Goal: Check status: Check status

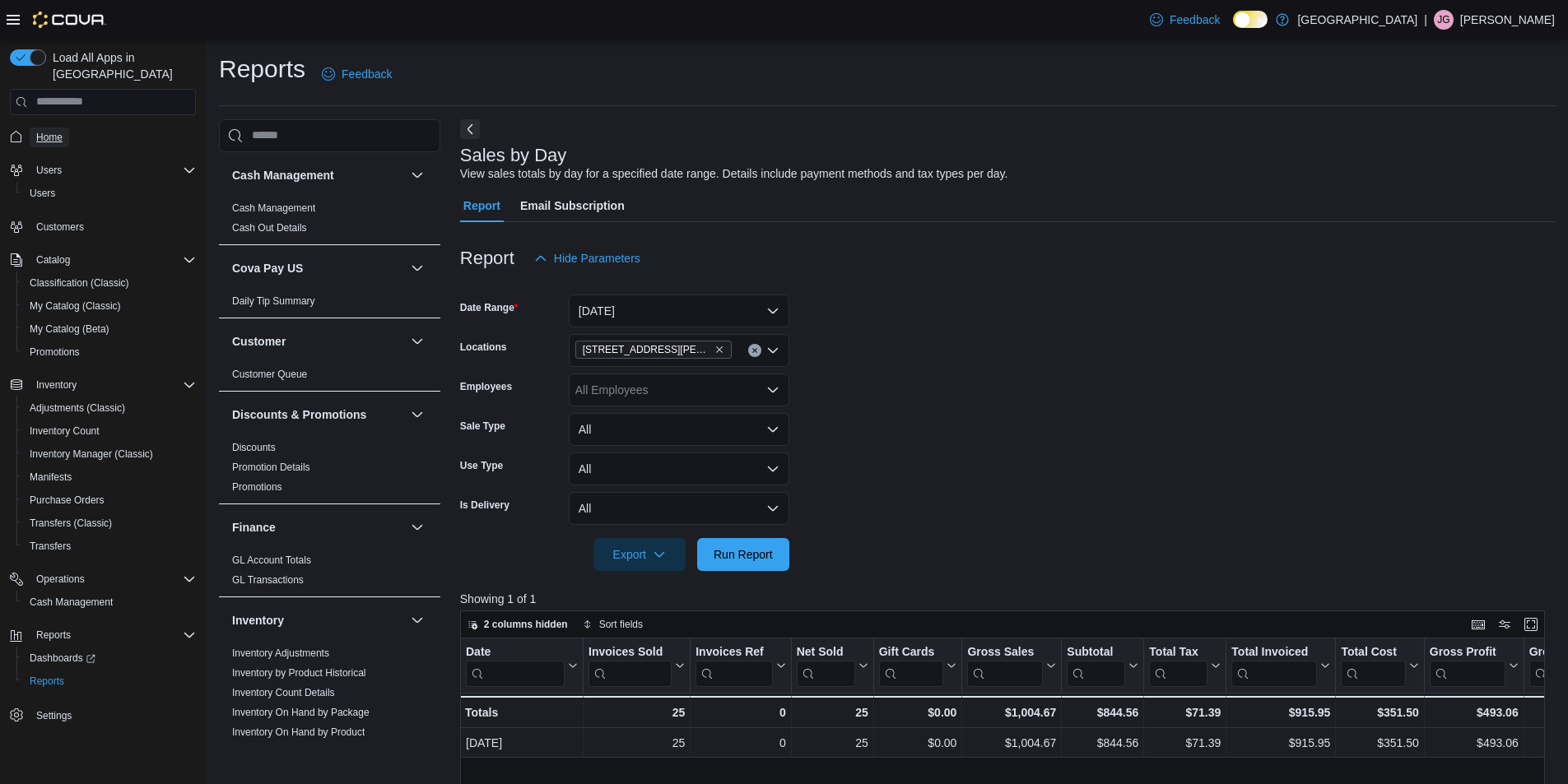
click at [47, 131] on span "Home" at bounding box center [49, 137] width 26 height 14
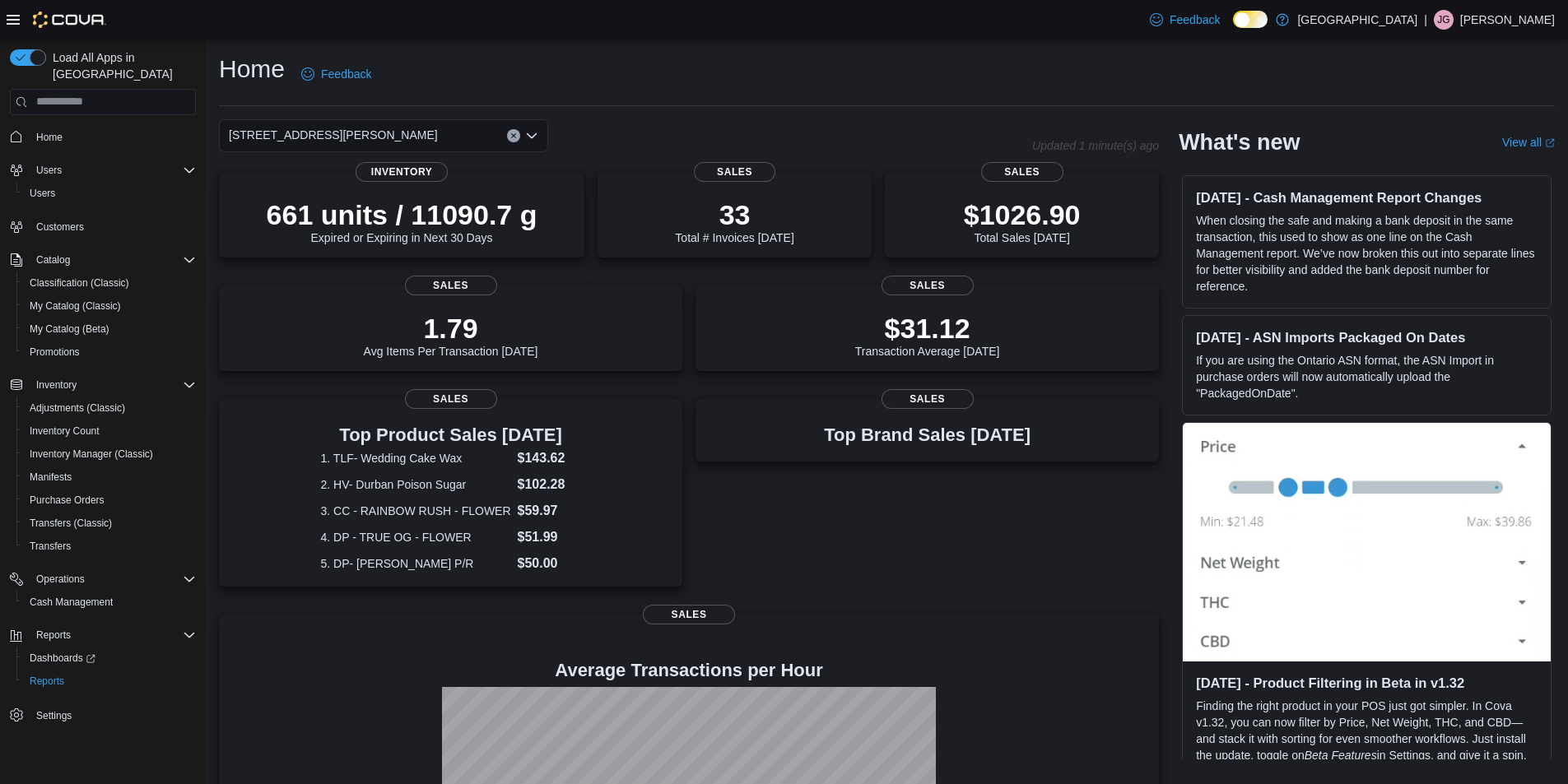
click at [528, 132] on icon "Open list of options" at bounding box center [531, 134] width 10 height 5
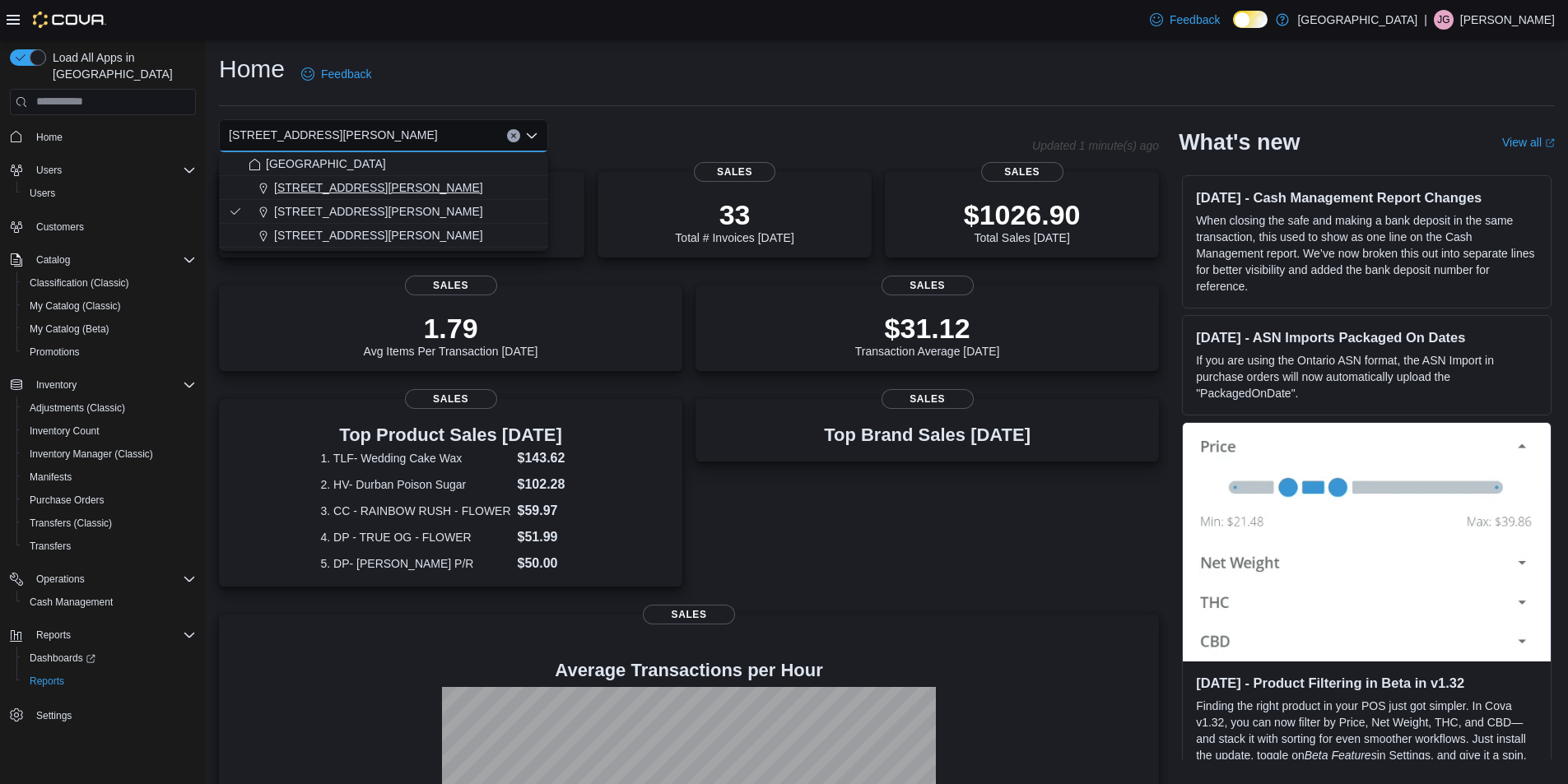
click at [378, 185] on div "1165 McNutt Road" at bounding box center [394, 187] width 290 height 16
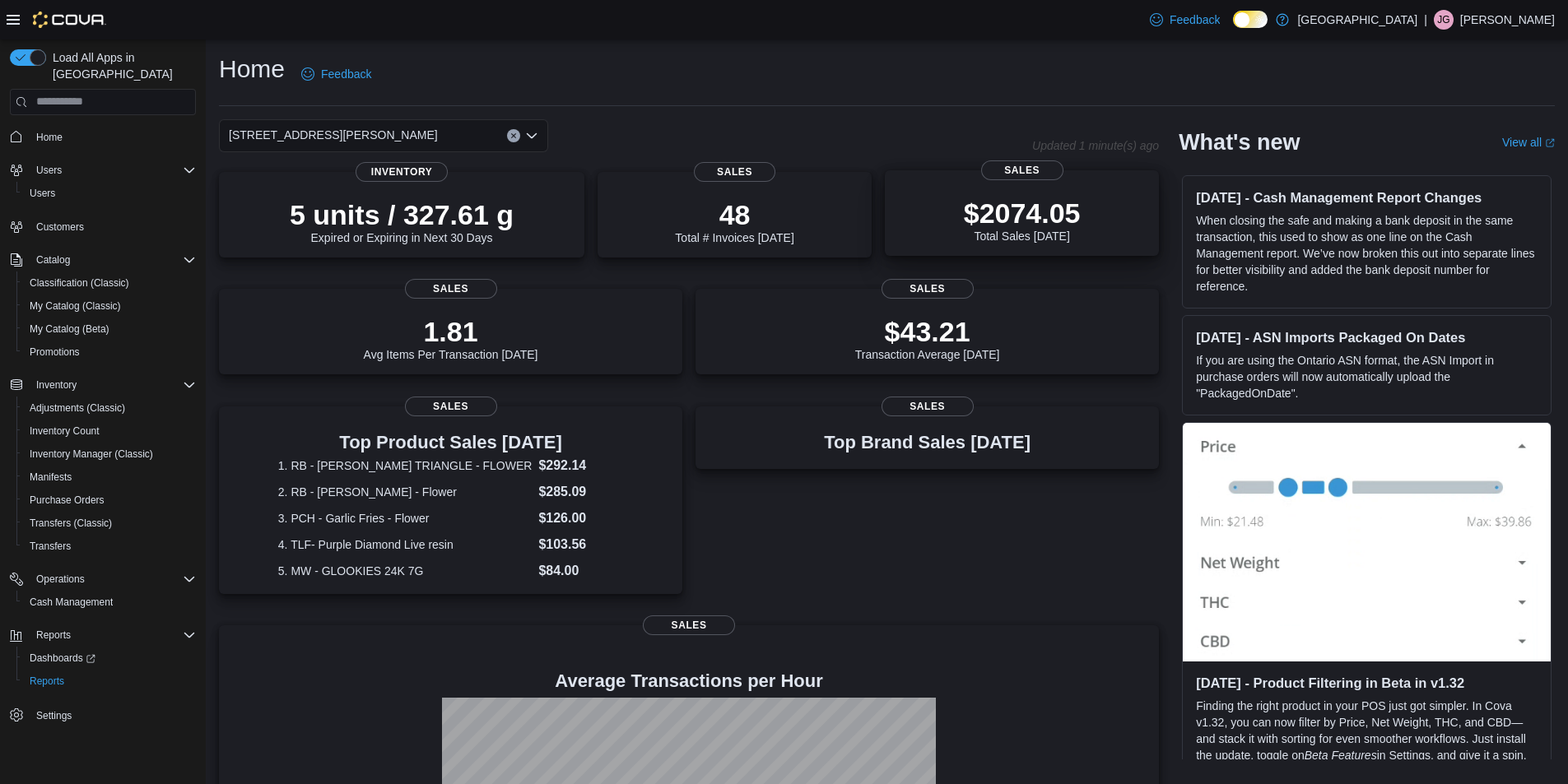
click at [1063, 232] on div "$2074.05 Total Sales Today" at bounding box center [1022, 219] width 117 height 46
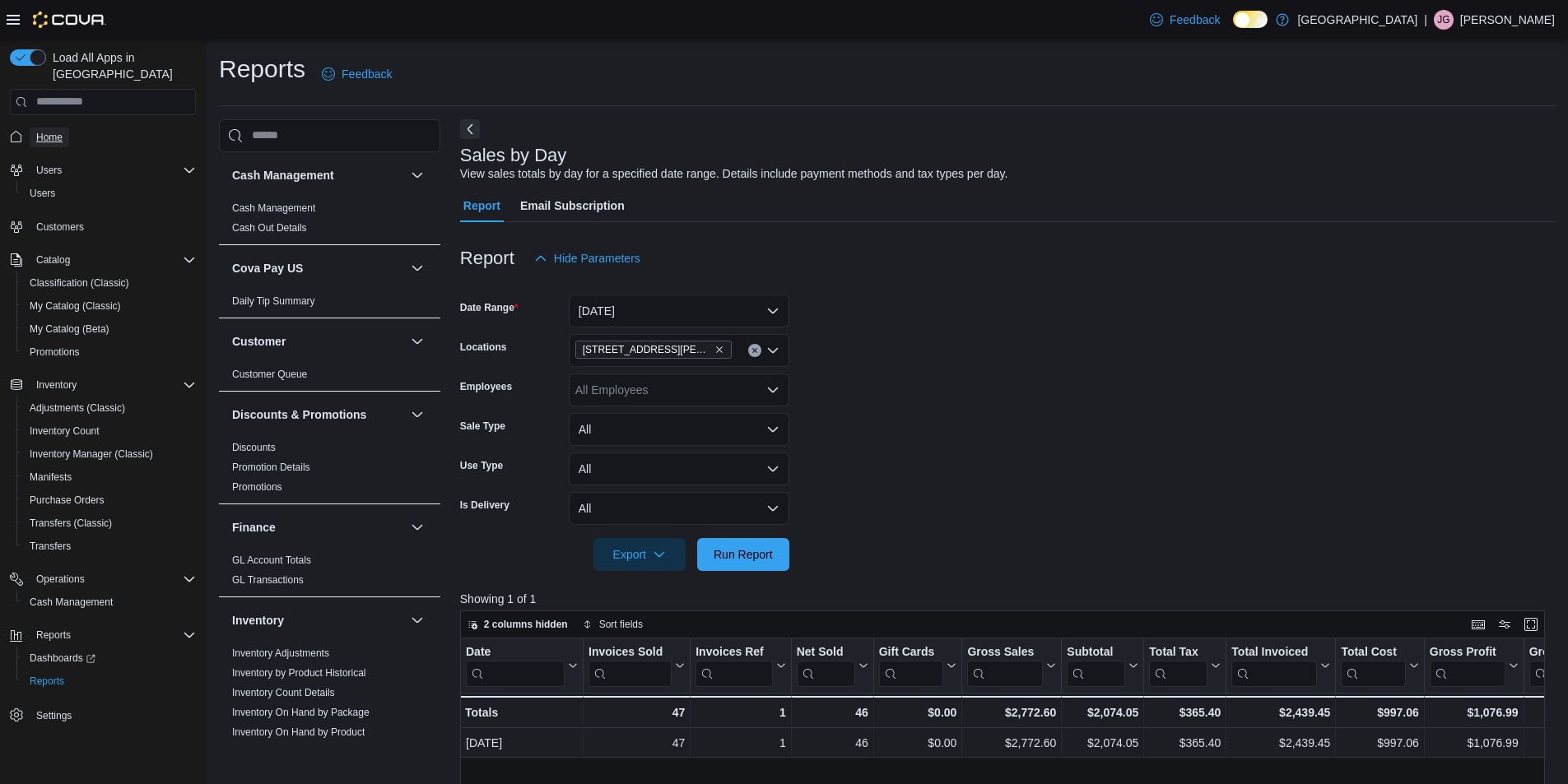
click at [43, 131] on span "Home" at bounding box center [49, 137] width 26 height 14
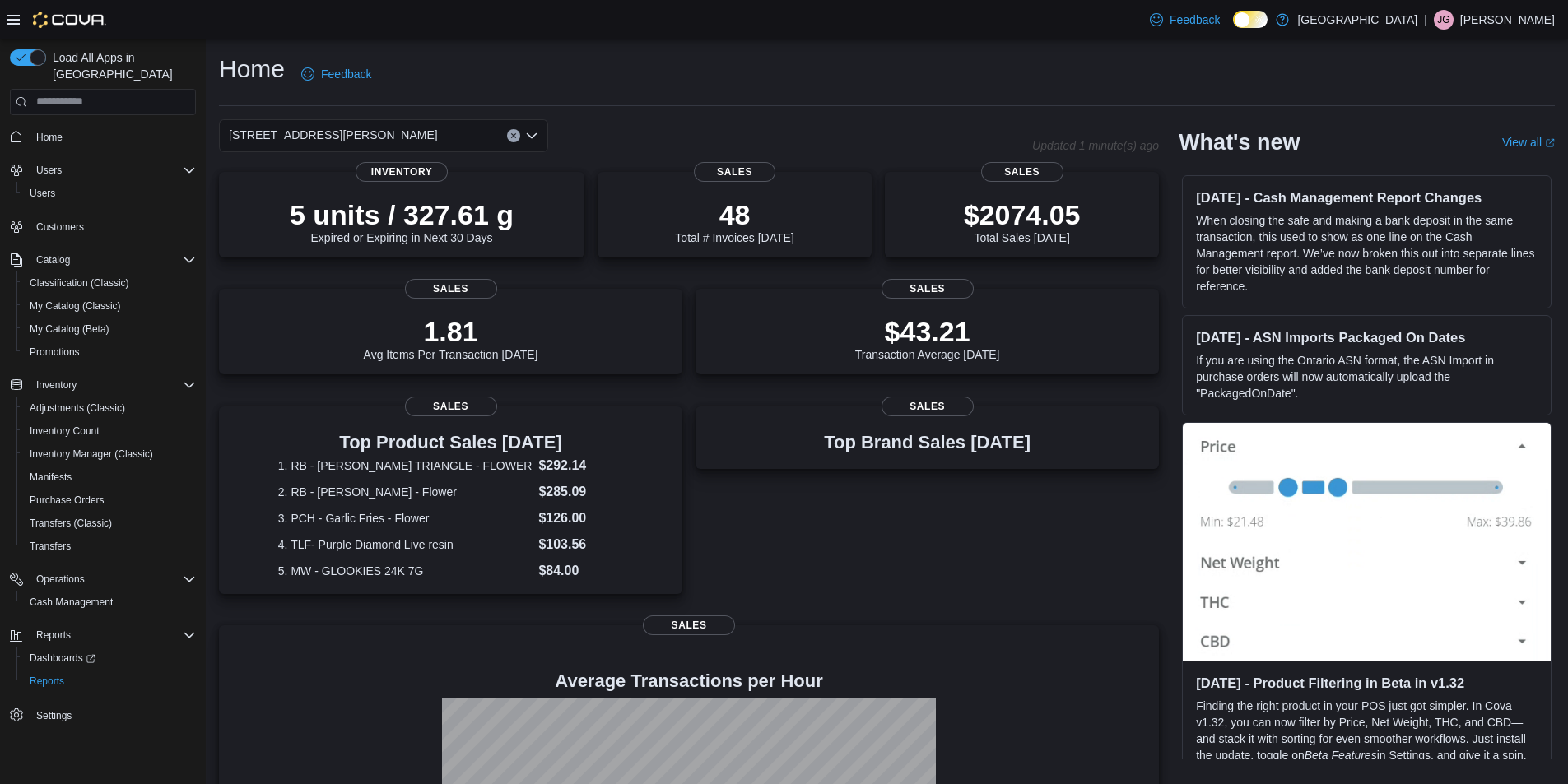
click at [530, 131] on icon "Open list of options" at bounding box center [531, 135] width 14 height 14
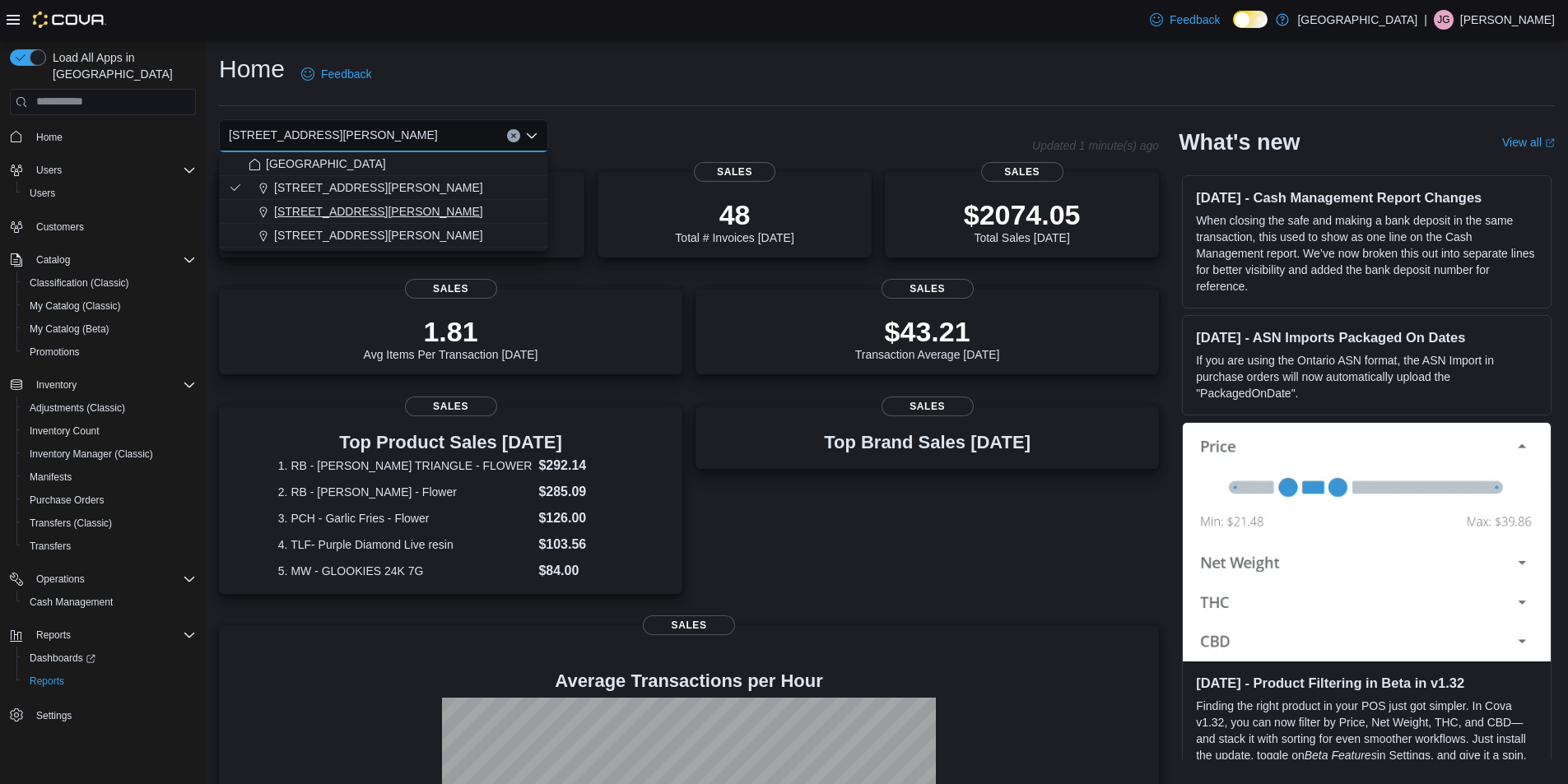
click at [322, 212] on span "200 South Solano Drive" at bounding box center [378, 212] width 209 height 16
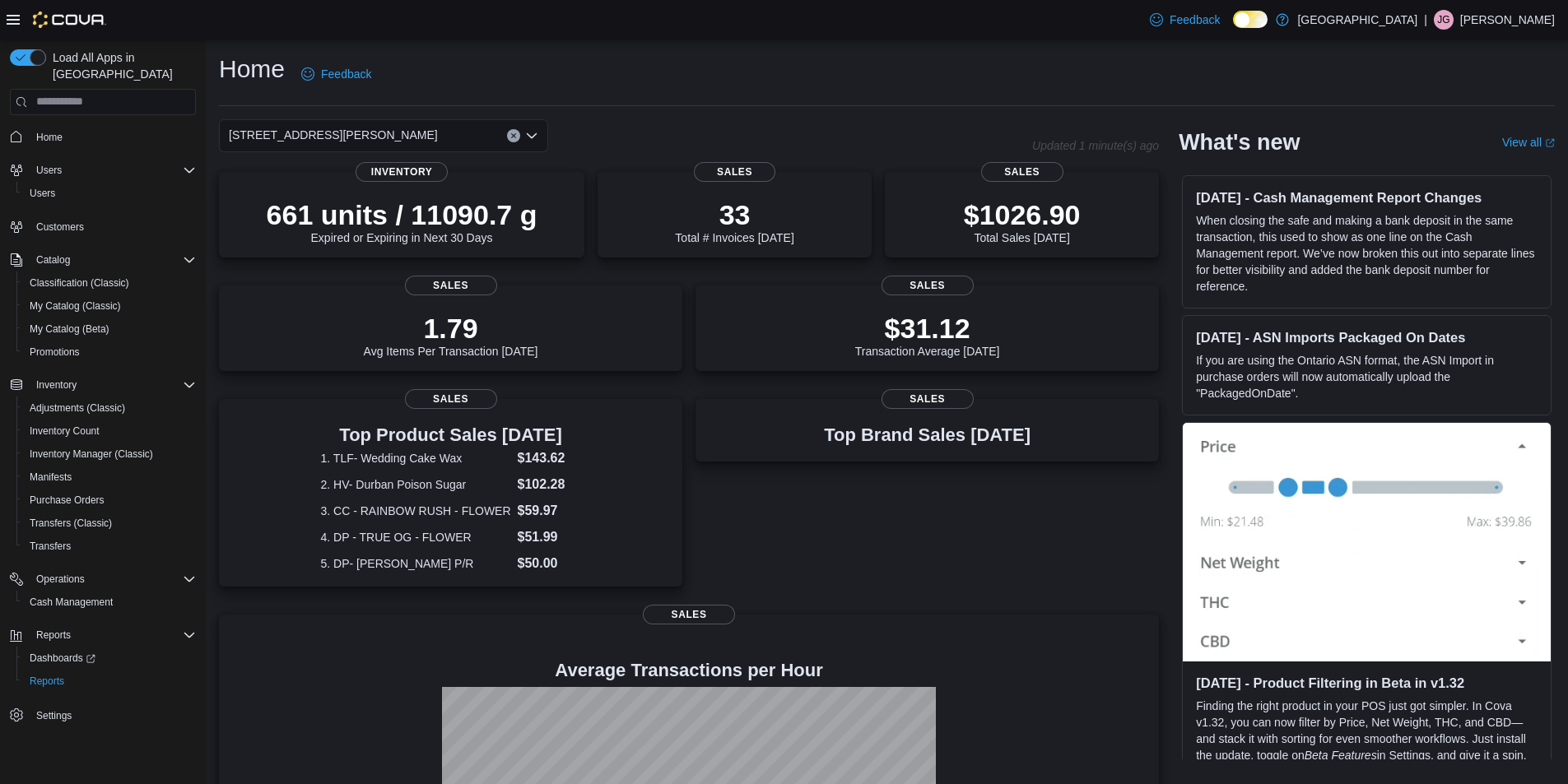
click at [512, 134] on icon "Clear input" at bounding box center [512, 135] width 5 height 5
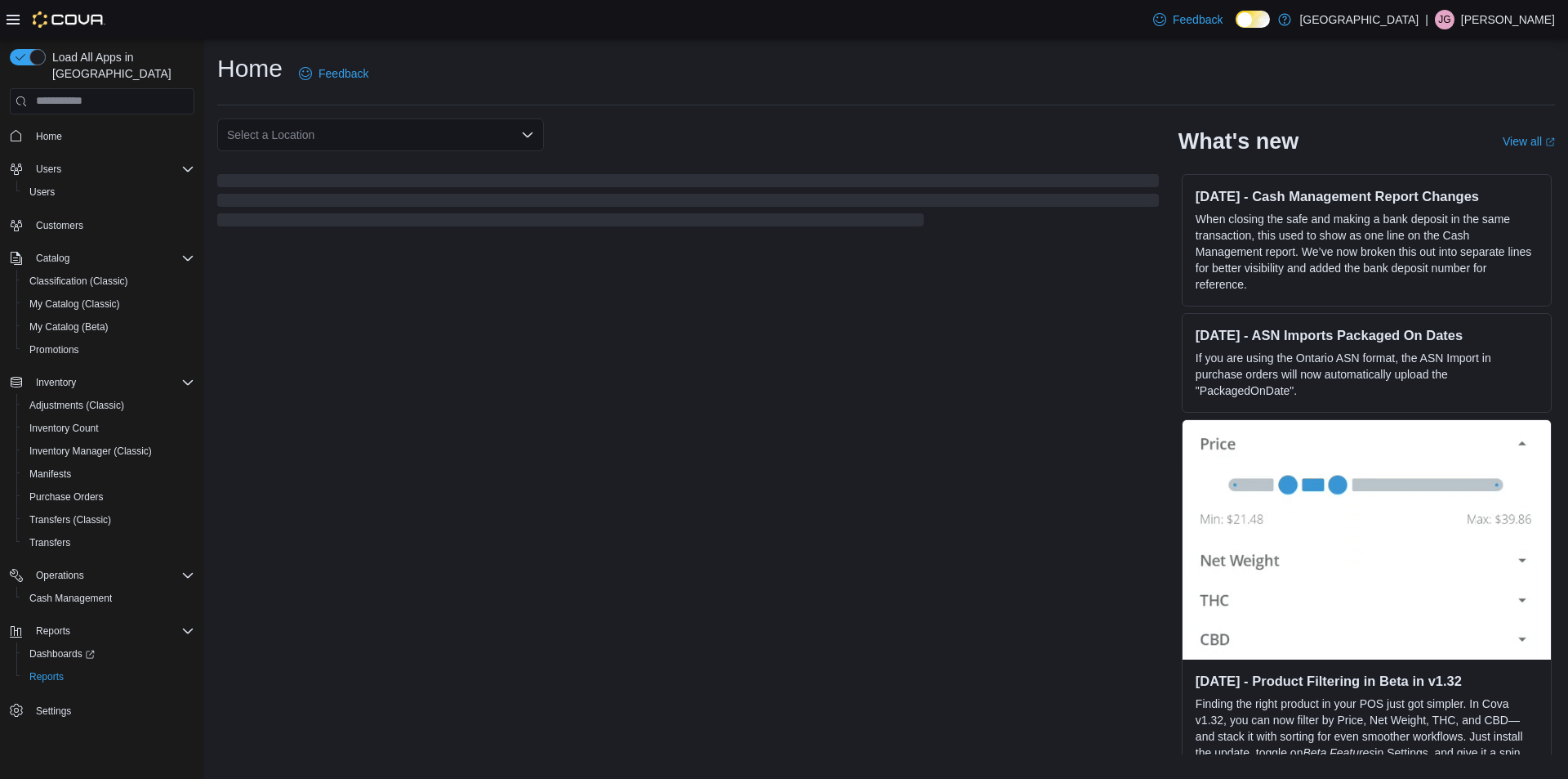
click at [656, 119] on div "Select a Location" at bounding box center [687, 134] width 941 height 33
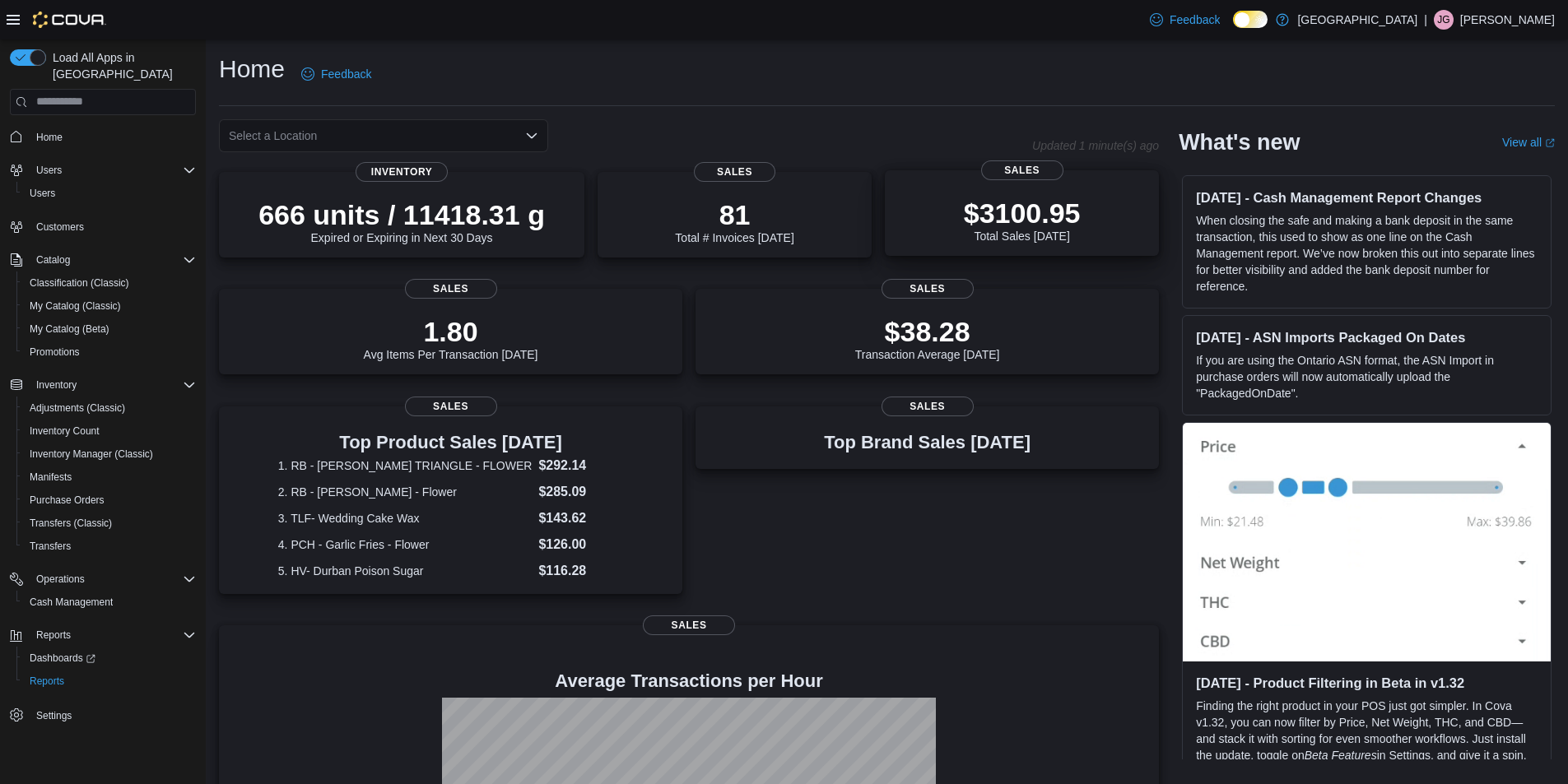
click at [1037, 216] on p "$3100.95" at bounding box center [1022, 212] width 117 height 33
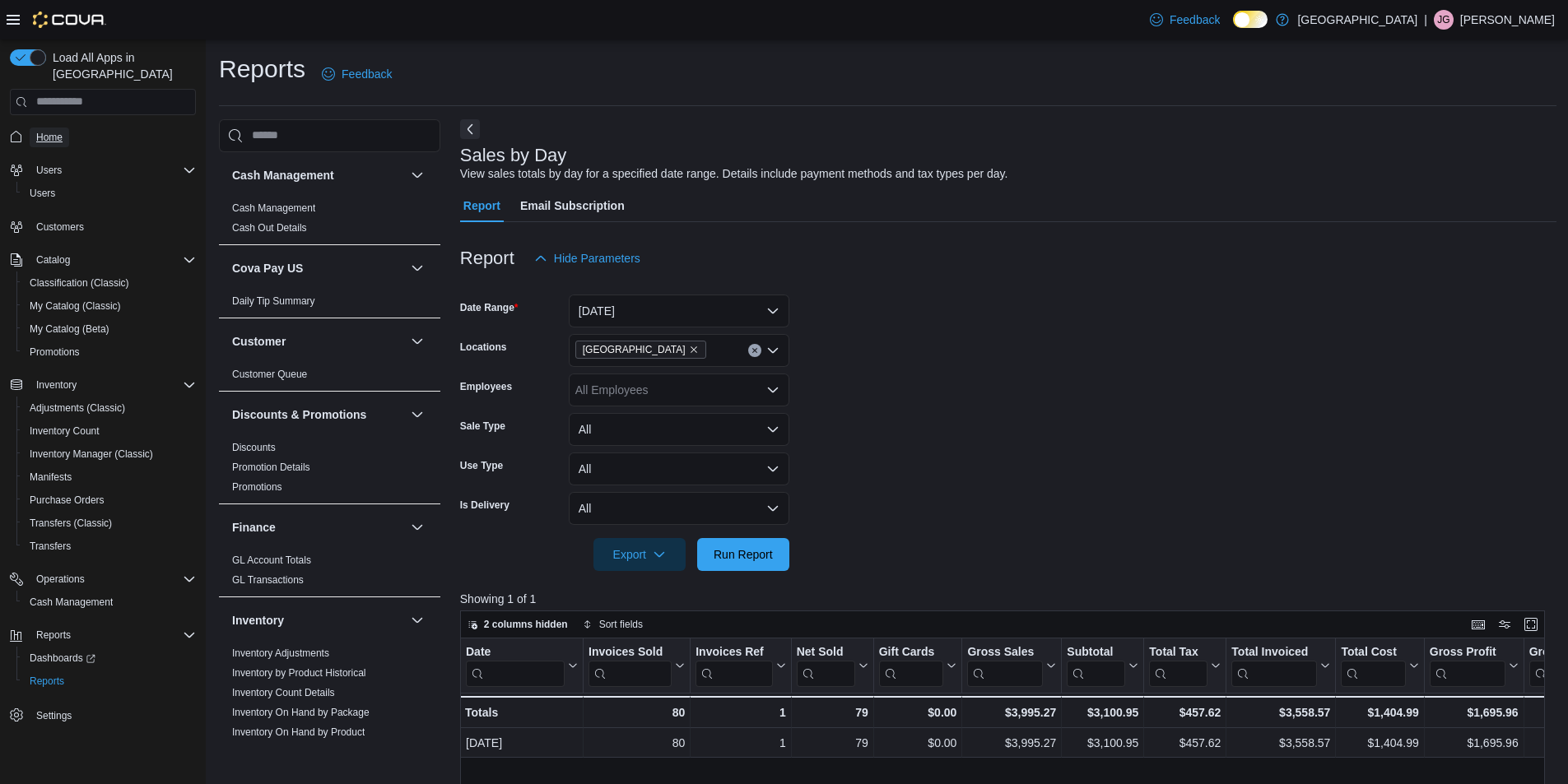
click at [56, 131] on span "Home" at bounding box center [49, 137] width 26 height 14
